Goal: Transaction & Acquisition: Book appointment/travel/reservation

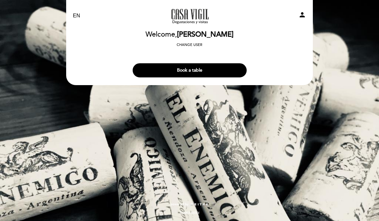
click at [228, 74] on button "Book a table" at bounding box center [190, 70] width 114 height 14
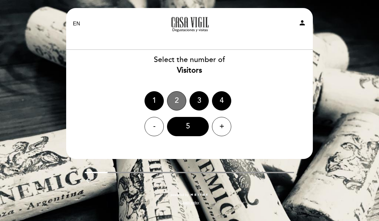
click at [180, 99] on div "2" at bounding box center [176, 100] width 19 height 19
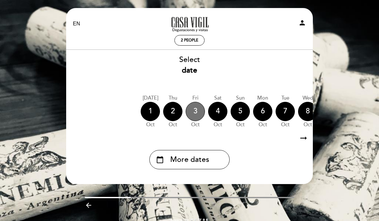
click at [193, 109] on div "3" at bounding box center [194, 111] width 19 height 19
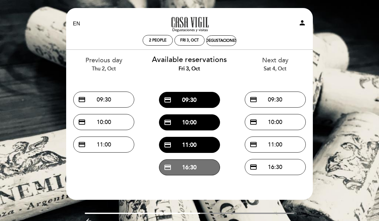
click at [194, 163] on button "credit_card 16:30" at bounding box center [189, 167] width 61 height 16
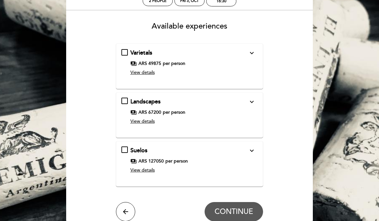
scroll to position [39, 0]
click at [253, 148] on icon "expand_more" at bounding box center [252, 151] width 8 height 8
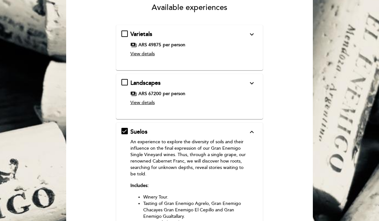
scroll to position [58, 0]
click at [253, 79] on icon "expand_more" at bounding box center [252, 83] width 8 height 8
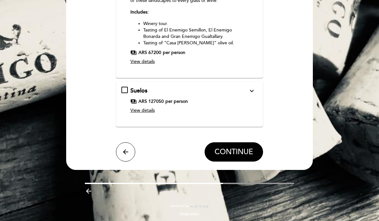
scroll to position [189, 0]
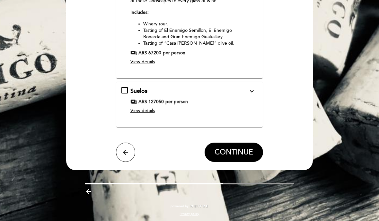
click at [125, 90] on div "Suelos expand_more An experience to explore the diversity of soils and their in…" at bounding box center [189, 102] width 136 height 30
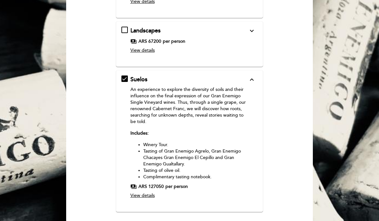
scroll to position [116, 0]
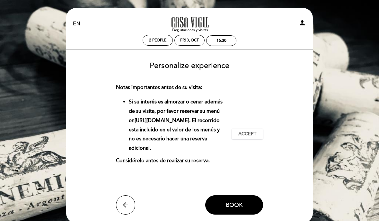
click at [251, 135] on span "Accept" at bounding box center [247, 134] width 18 height 7
click at [243, 208] on button "Book" at bounding box center [234, 204] width 58 height 19
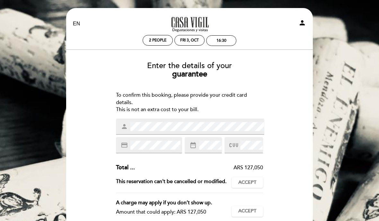
click at [251, 138] on div at bounding box center [243, 145] width 39 height 16
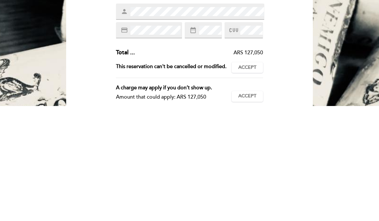
click at [294, 56] on div "Enter the details of your guarantee To confirm this booking, please provide you…" at bounding box center [189, 178] width 237 height 245
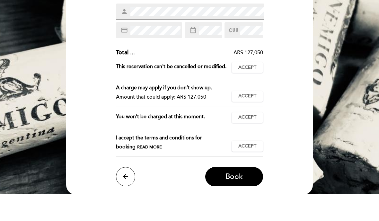
click at [252, 91] on span "Accept" at bounding box center [247, 94] width 18 height 7
click at [257, 118] on button "Accept Accepted" at bounding box center [246, 123] width 31 height 11
click at [253, 139] on button "Accept Accepted" at bounding box center [246, 144] width 31 height 11
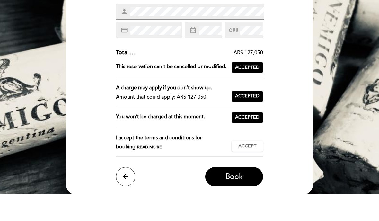
click at [255, 168] on button "Accept Accepted" at bounding box center [246, 173] width 31 height 11
click at [246, 194] on button "Book" at bounding box center [234, 203] width 58 height 19
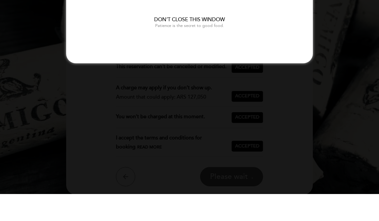
scroll to position [0, 0]
